Goal: Check status: Check status

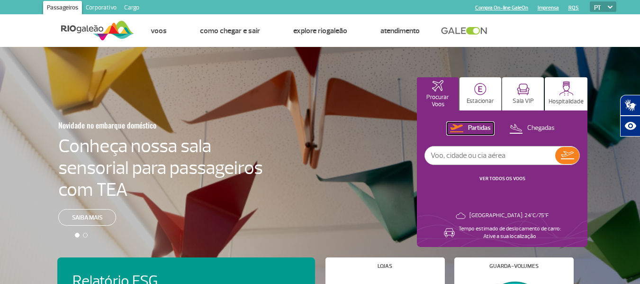
click at [471, 127] on p "Partidas" at bounding box center [479, 128] width 23 height 9
click at [495, 178] on link "VER TODOS OS VOOS" at bounding box center [502, 178] width 46 height 6
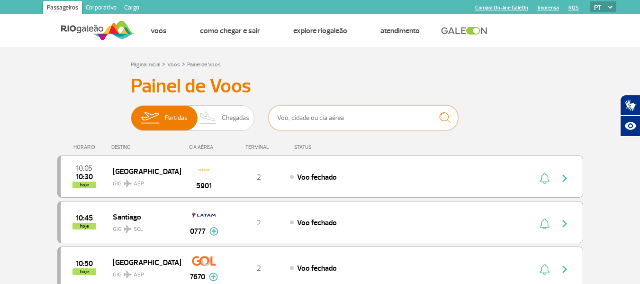
click at [313, 118] on input "text" at bounding box center [362, 117] width 189 height 25
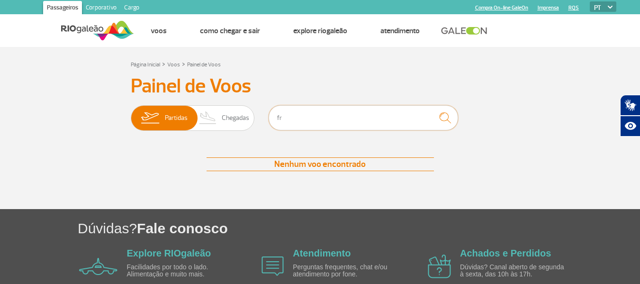
type input "f"
drag, startPoint x: 354, startPoint y: 119, endPoint x: 230, endPoint y: 116, distance: 124.1
click at [230, 116] on div "Partidas Chegadas muni" at bounding box center [320, 119] width 379 height 28
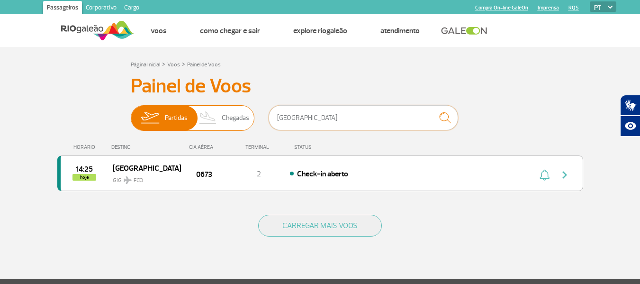
drag, startPoint x: 296, startPoint y: 119, endPoint x: 249, endPoint y: 116, distance: 47.9
click at [249, 116] on div "Partidas Chegadas roma" at bounding box center [320, 119] width 379 height 28
type input "n"
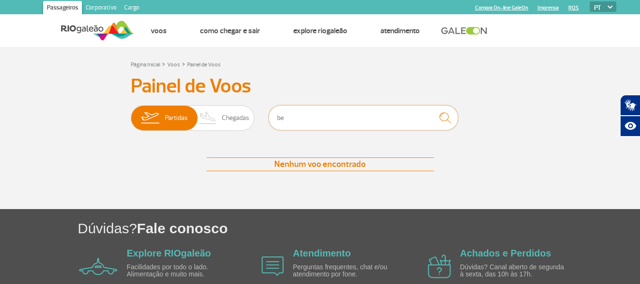
type input "b"
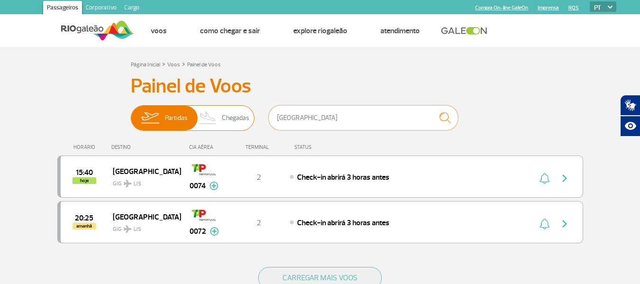
drag, startPoint x: 299, startPoint y: 115, endPoint x: 232, endPoint y: 113, distance: 67.3
click at [232, 113] on div "Partidas Chegadas lisboa" at bounding box center [320, 119] width 379 height 28
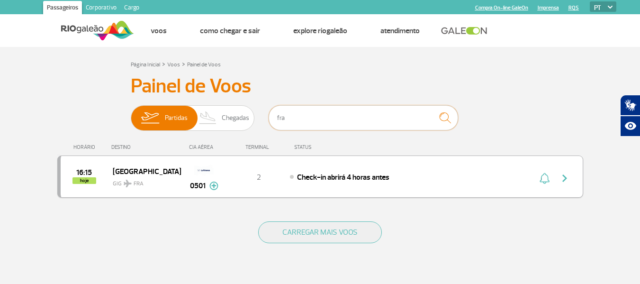
type input "fra"
click at [130, 176] on span "GIG FRA" at bounding box center [143, 181] width 61 height 14
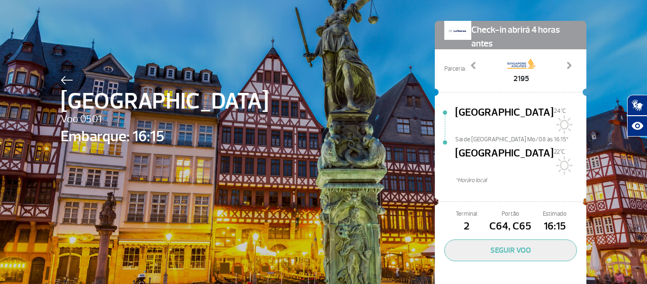
scroll to position [47, 0]
